Goal: Book appointment/travel/reservation

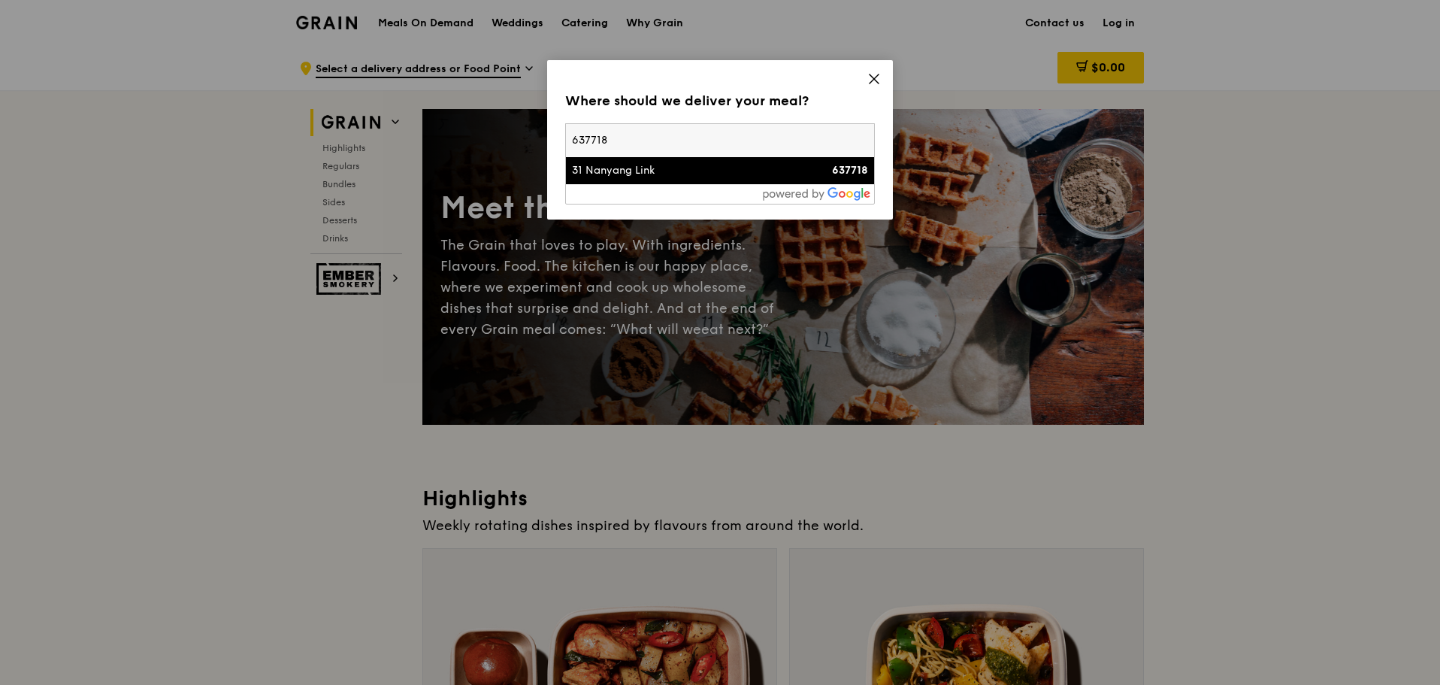
type input "637718"
click at [843, 174] on strong "637718" at bounding box center [850, 170] width 36 height 13
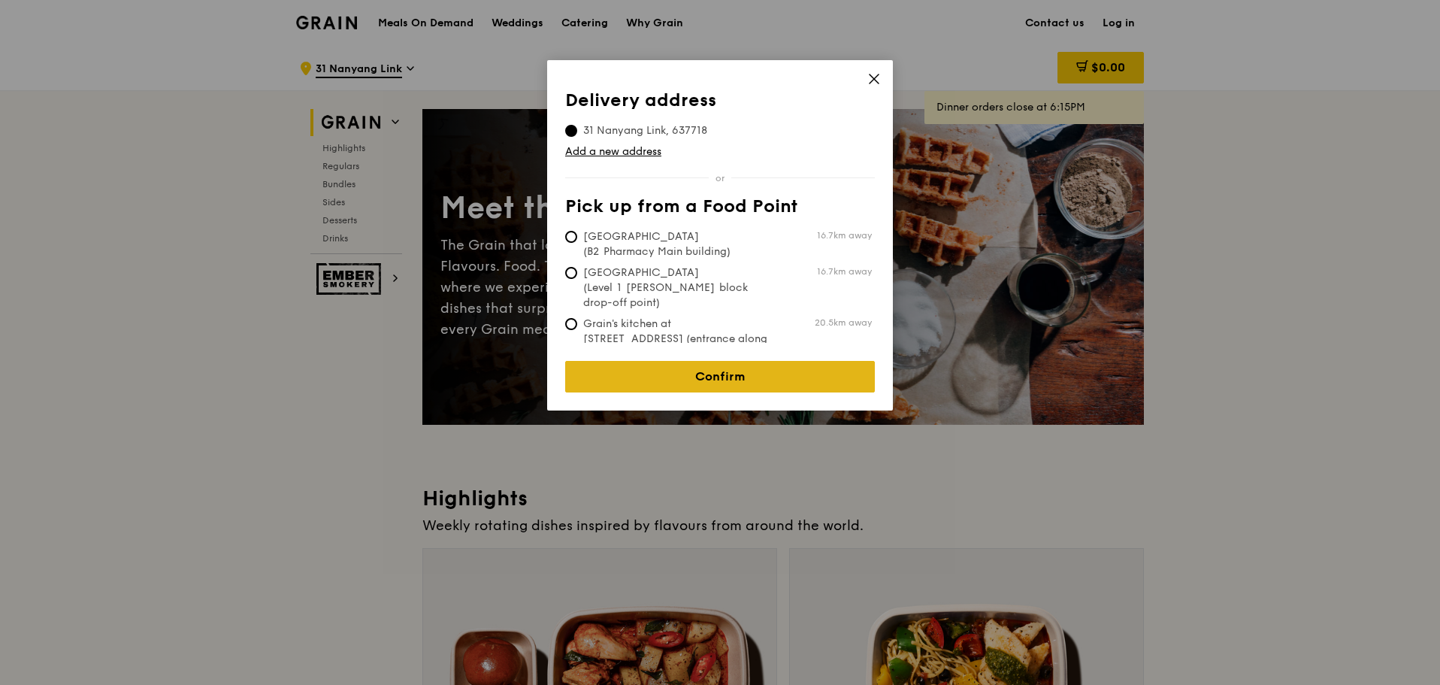
click at [719, 369] on link "Confirm" at bounding box center [720, 377] width 310 height 32
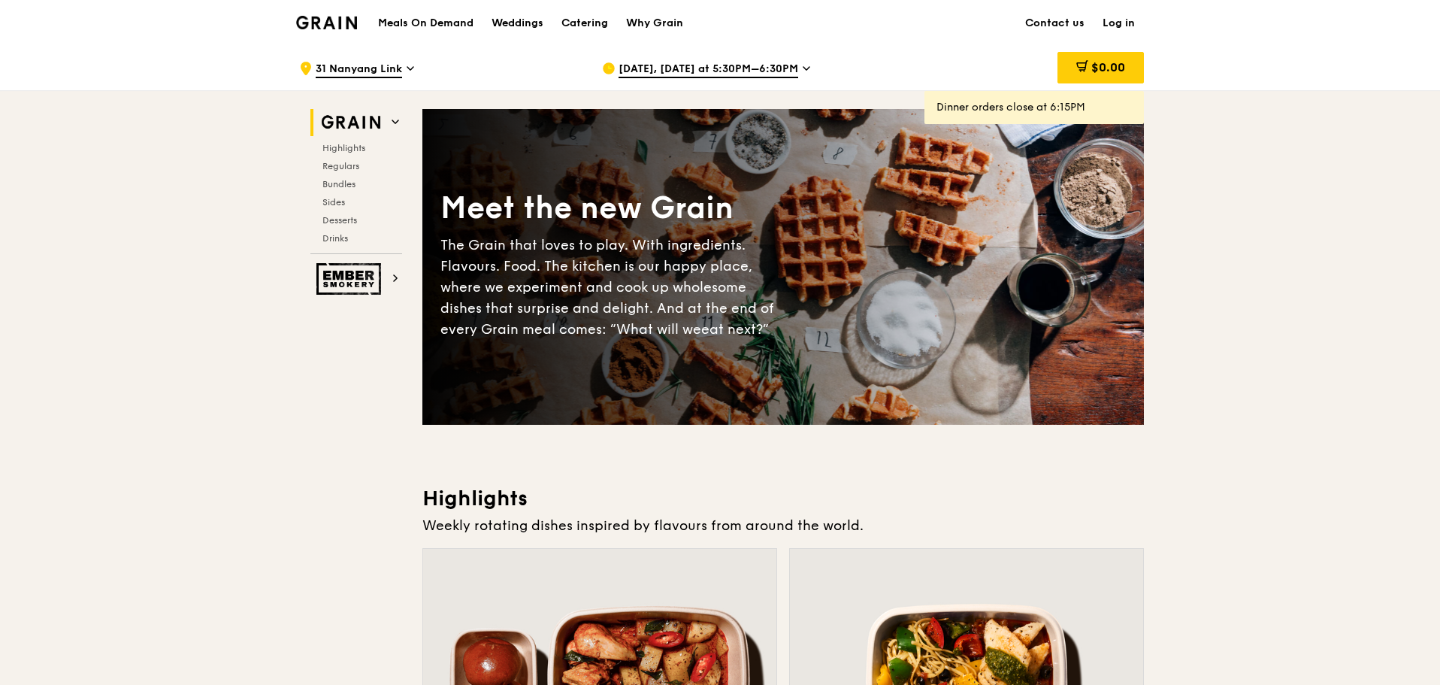
click at [803, 73] on icon at bounding box center [807, 69] width 8 height 14
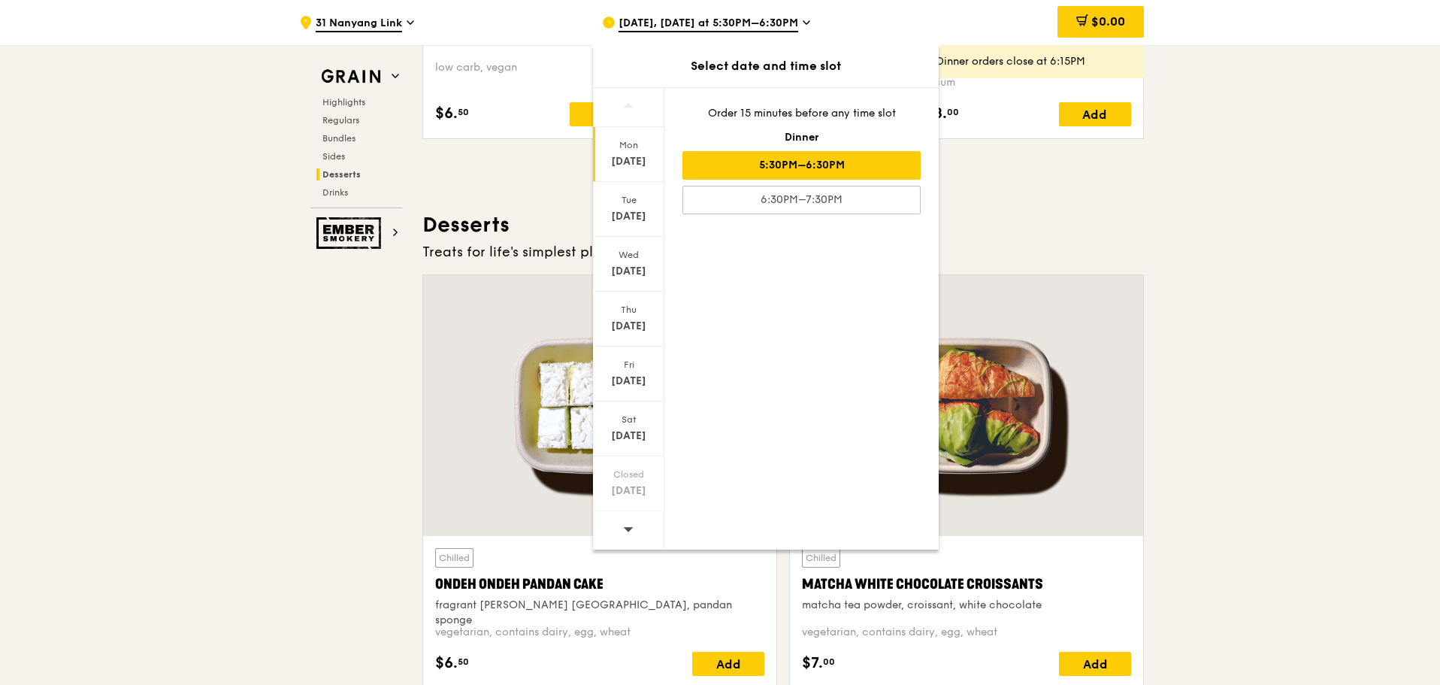
scroll to position [6213, 0]
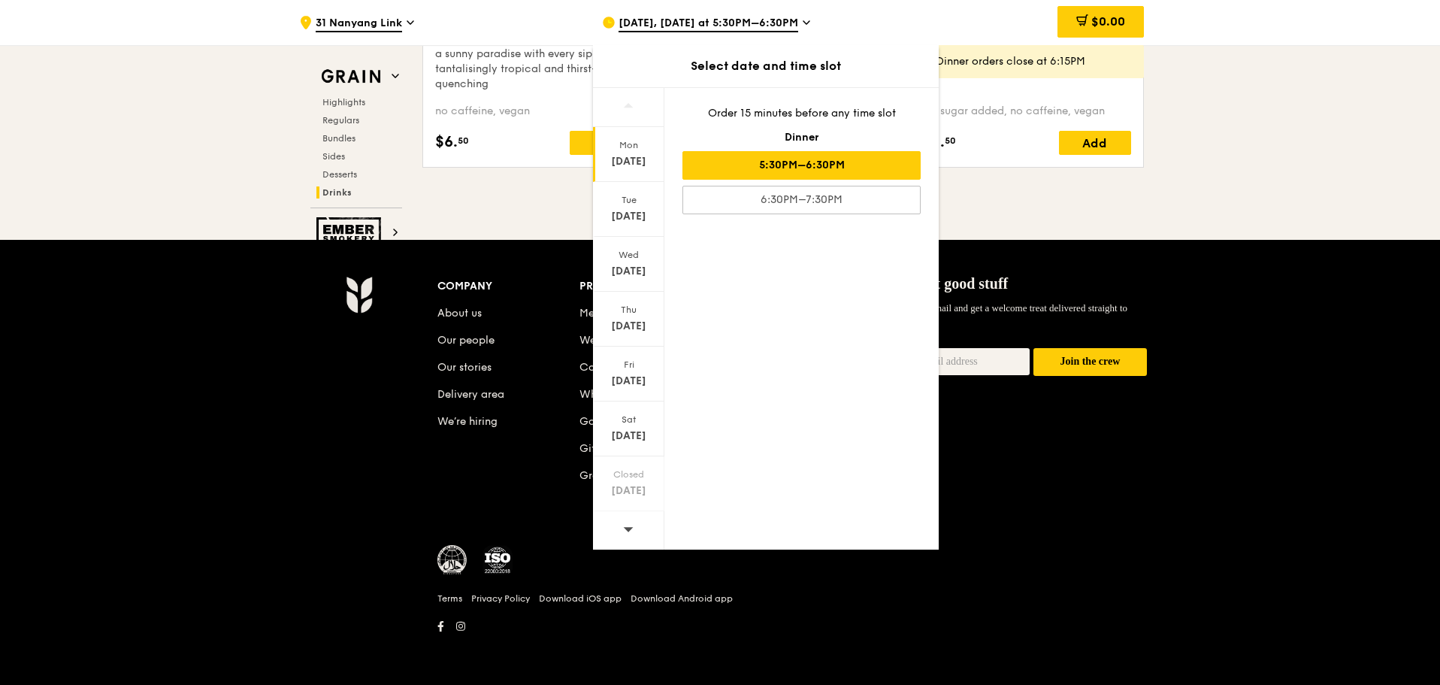
click at [633, 523] on icon at bounding box center [628, 528] width 11 height 11
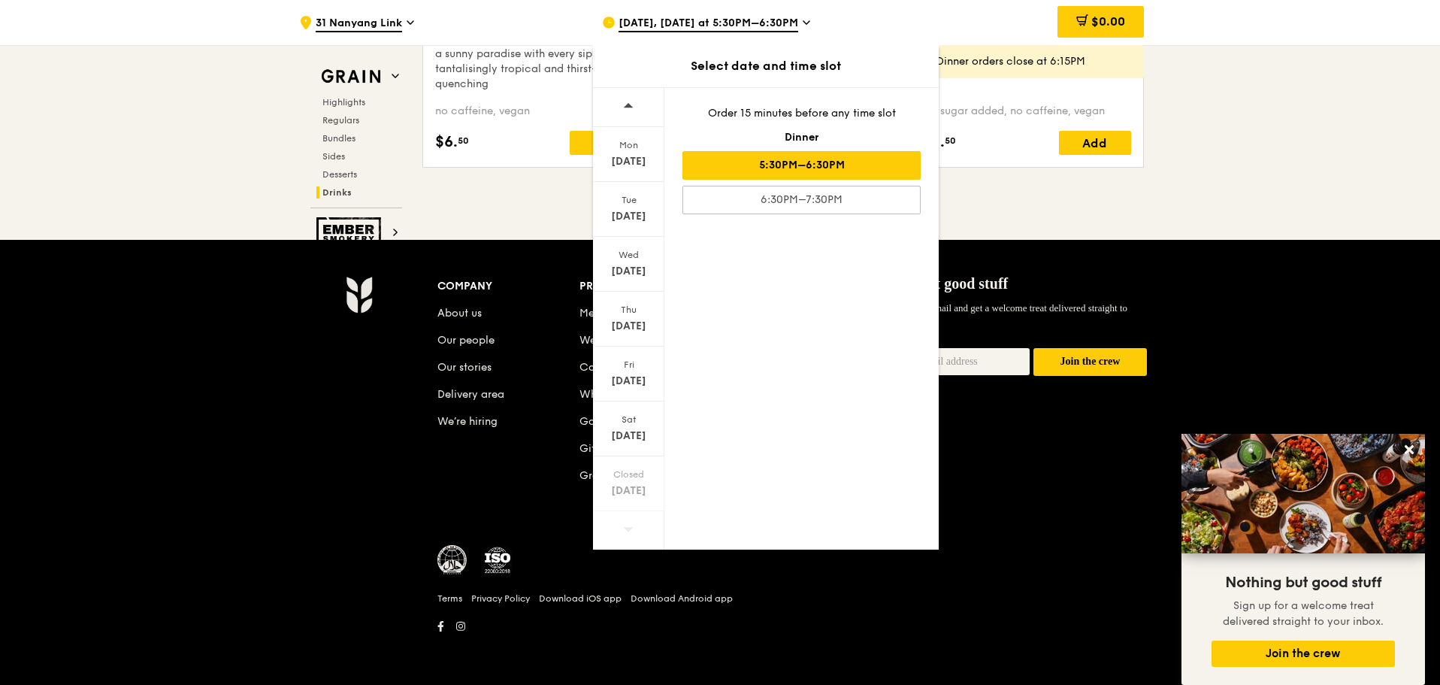
click at [633, 523] on icon at bounding box center [628, 528] width 11 height 11
click at [633, 525] on icon at bounding box center [628, 528] width 11 height 11
click at [732, 20] on span "[DATE], [DATE] at 5:30PM–6:30PM" at bounding box center [709, 24] width 180 height 17
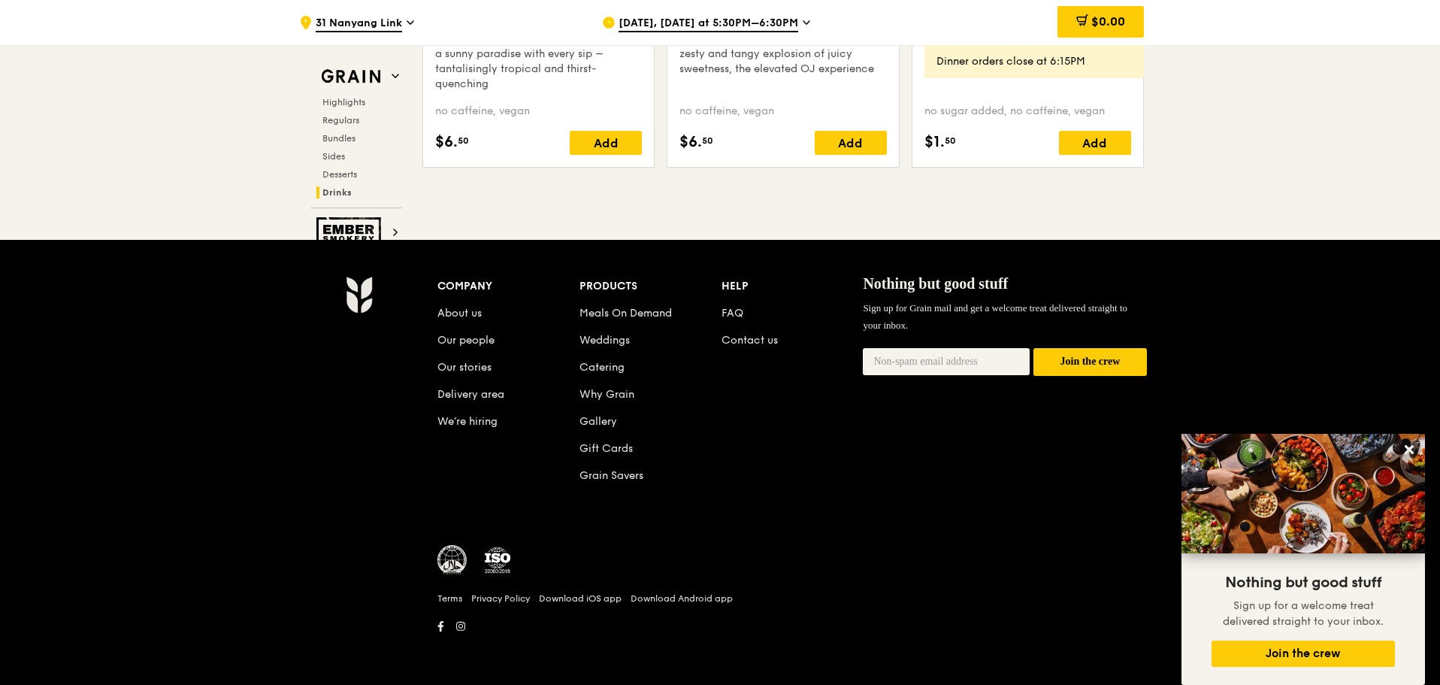
click at [732, 21] on span "[DATE], [DATE] at 5:30PM–6:30PM" at bounding box center [709, 24] width 180 height 17
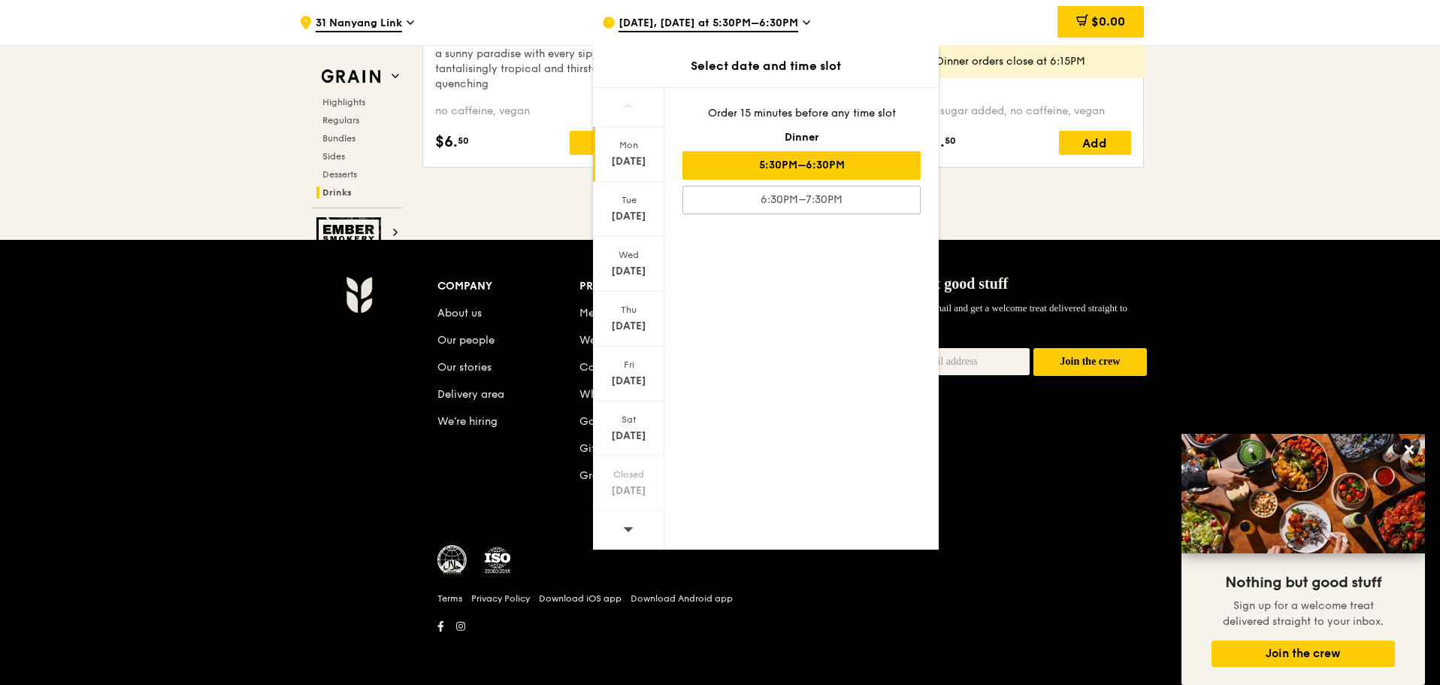
click at [627, 524] on icon at bounding box center [628, 528] width 11 height 11
click at [628, 524] on icon at bounding box center [628, 528] width 11 height 11
click at [633, 434] on div "[DATE]" at bounding box center [628, 435] width 67 height 15
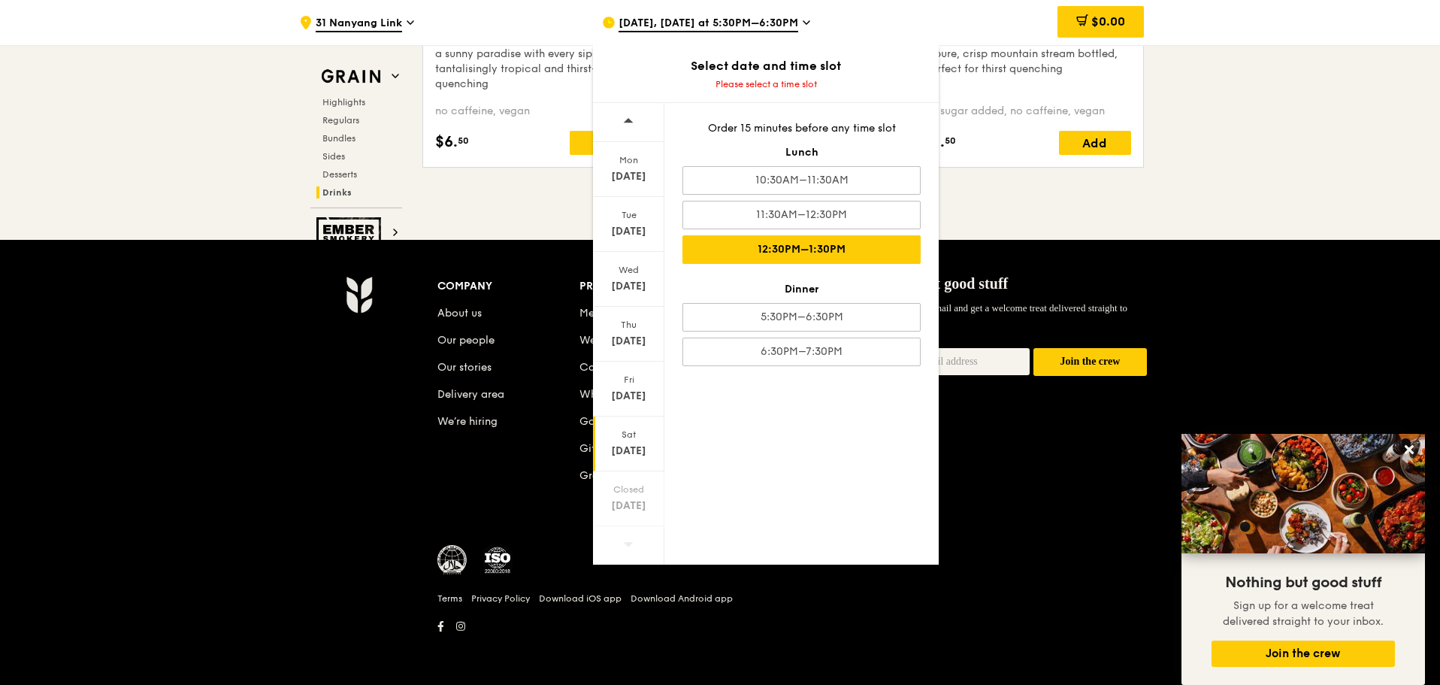
click at [846, 247] on div "12:30PM–1:30PM" at bounding box center [802, 249] width 238 height 29
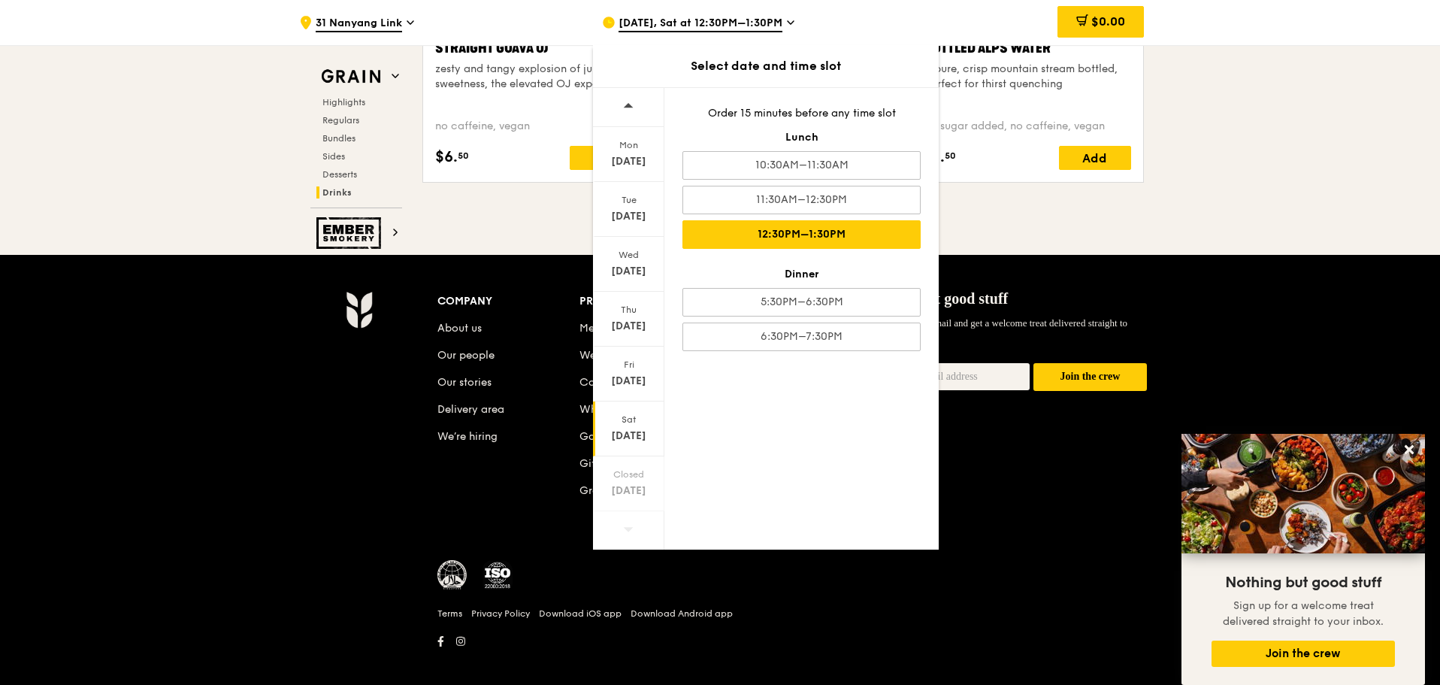
scroll to position [6228, 0]
